Goal: Find specific page/section: Find specific page/section

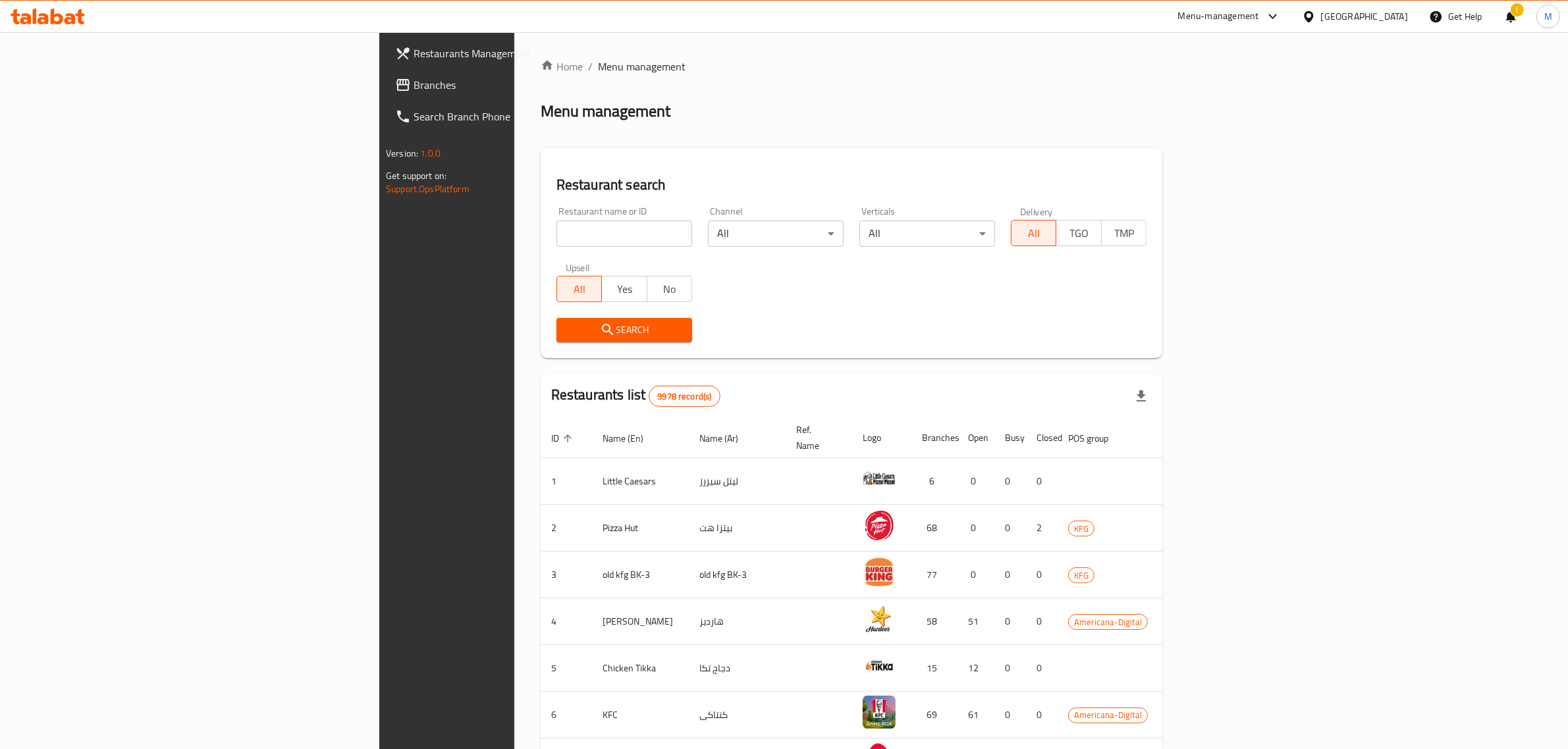
click at [1388, 14] on div "[GEOGRAPHIC_DATA]" at bounding box center [1365, 17] width 87 height 15
click at [1230, 136] on div "[GEOGRAPHIC_DATA]" at bounding box center [1266, 136] width 87 height 15
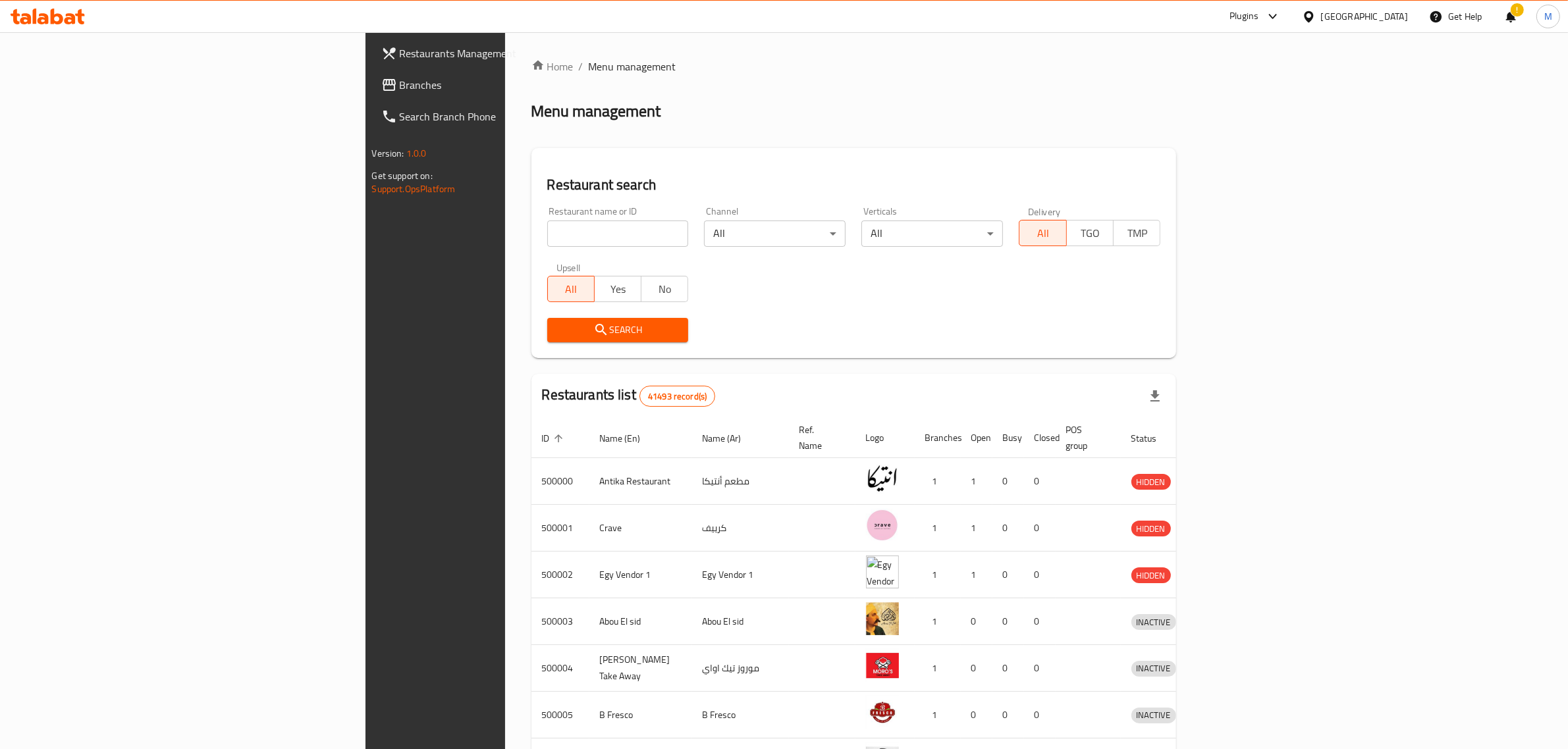
click at [400, 81] on span "Branches" at bounding box center [508, 85] width 217 height 16
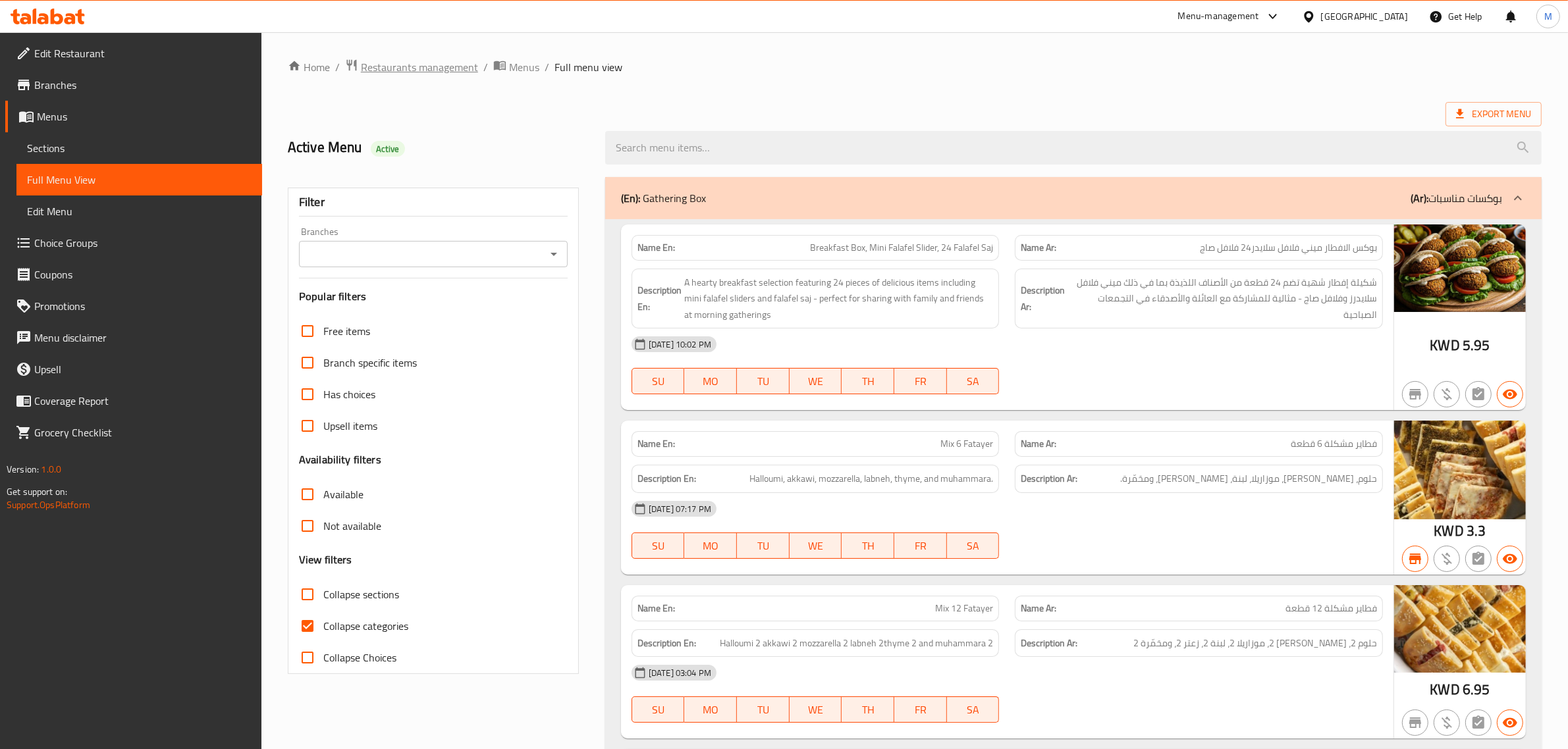
click at [446, 65] on span "Restaurants management" at bounding box center [419, 68] width 117 height 16
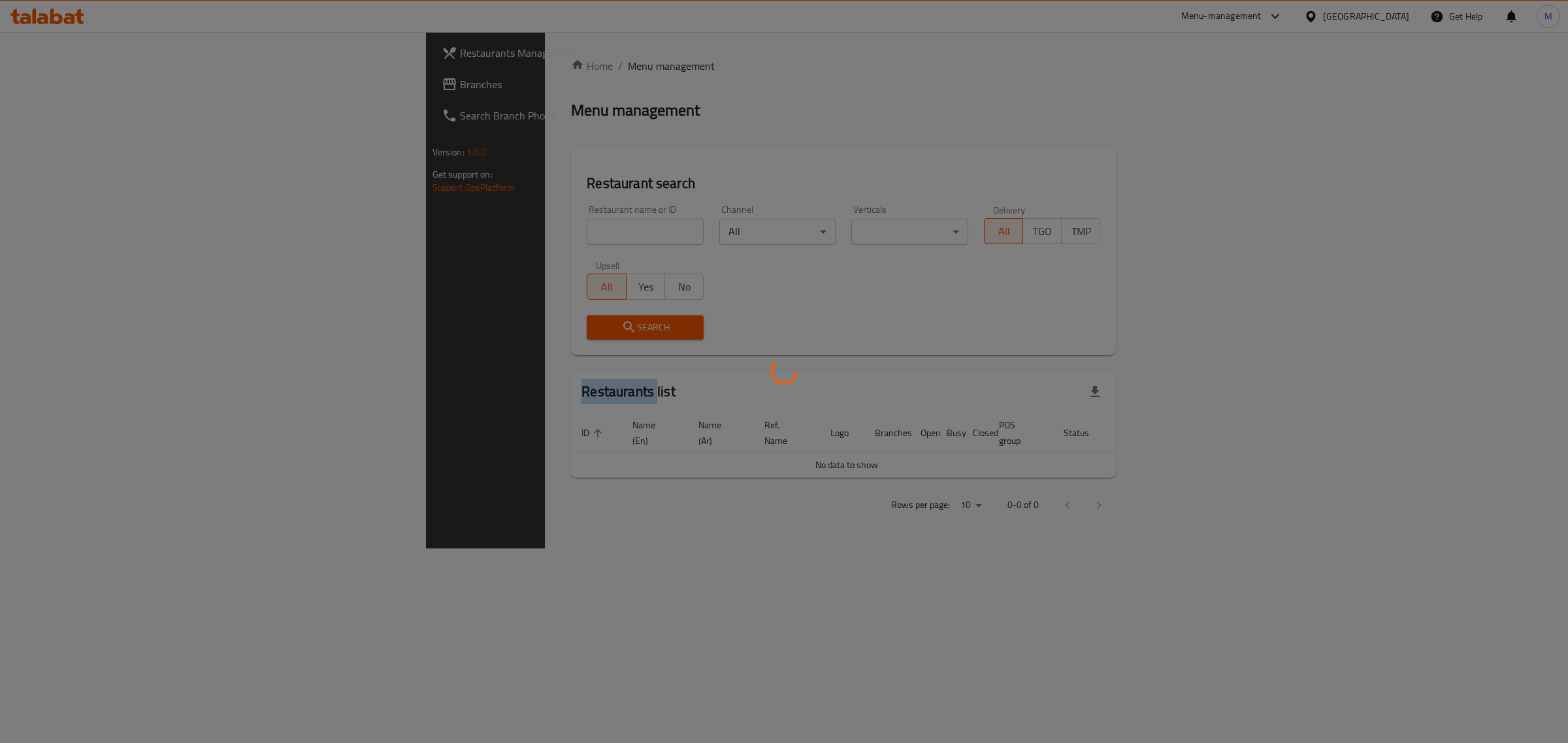
click at [442, 64] on div at bounding box center [784, 371] width 1568 height 743
